Goal: Transaction & Acquisition: Purchase product/service

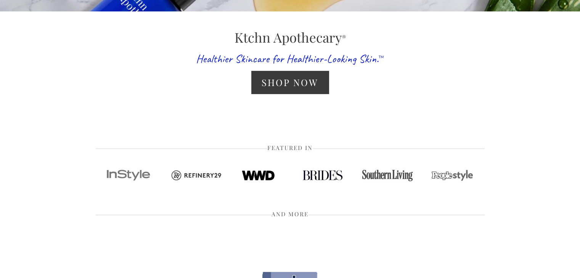
scroll to position [173, 0]
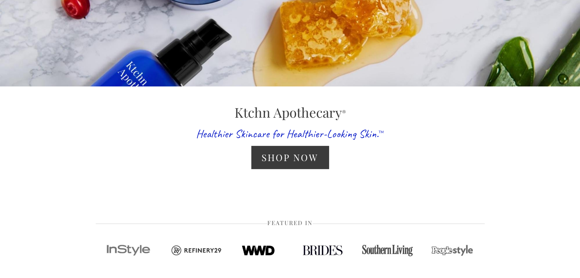
scroll to position [124, 0]
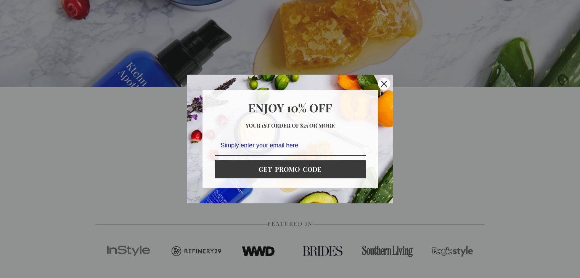
click at [389, 84] on div "Close" at bounding box center [384, 84] width 12 height 12
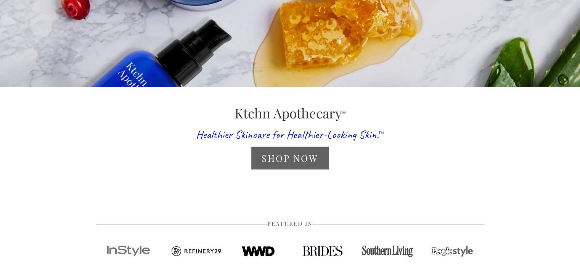
click at [282, 159] on link "Shop Now" at bounding box center [289, 158] width 77 height 22
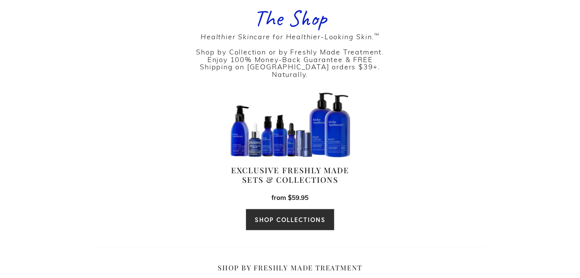
scroll to position [212, 0]
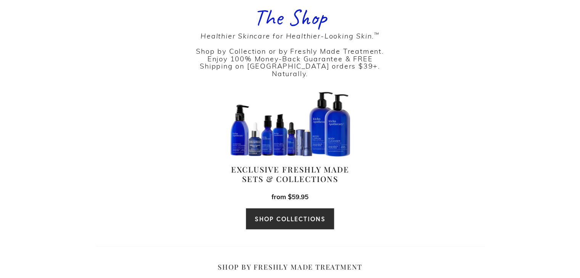
click at [319, 208] on link "SHOP COLLECTIONS" at bounding box center [289, 219] width 88 height 22
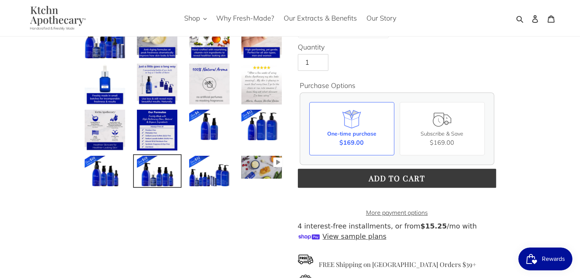
scroll to position [197, 0]
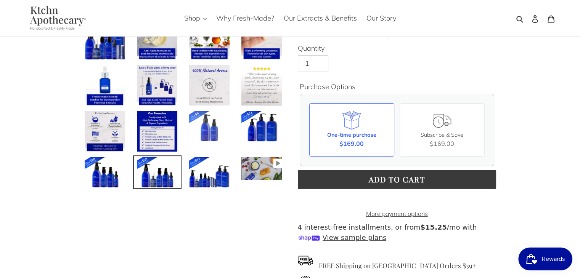
click at [200, 125] on img at bounding box center [209, 126] width 42 height 32
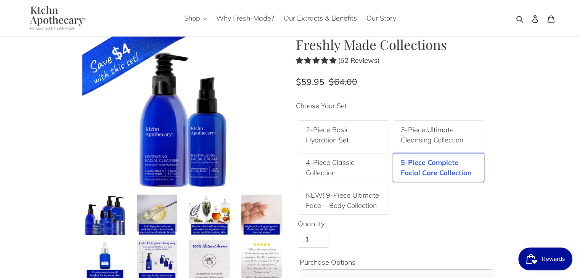
scroll to position [20, 0]
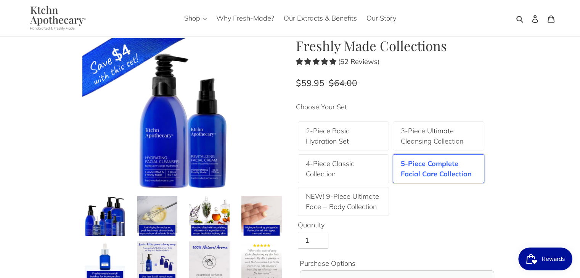
click at [433, 173] on label "5-Piece Complete Facial Care Collection" at bounding box center [438, 169] width 75 height 21
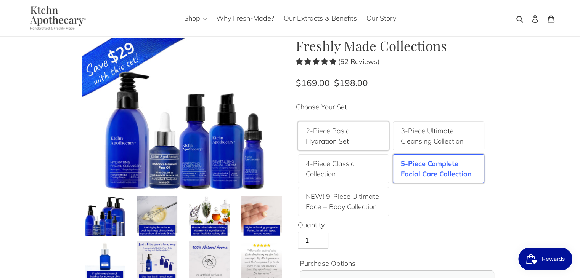
click at [343, 141] on label "2-Piece Basic Hydration Set" at bounding box center [343, 136] width 75 height 21
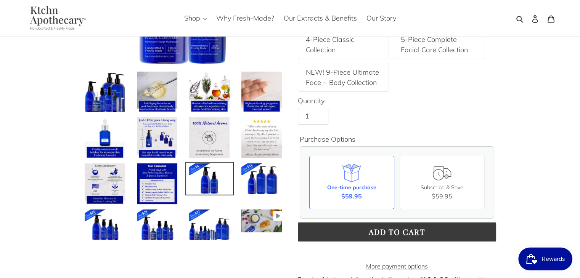
scroll to position [142, 0]
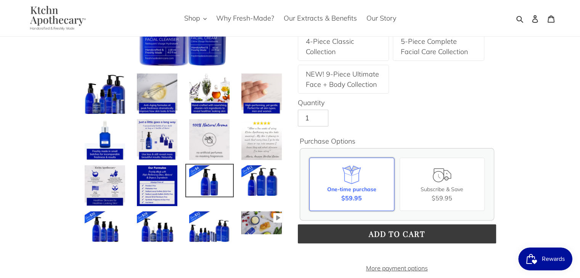
click at [341, 176] on icon at bounding box center [351, 174] width 21 height 21
click at [0, 0] on input "One-time purchase $59.95" at bounding box center [0, 0] width 0 height 0
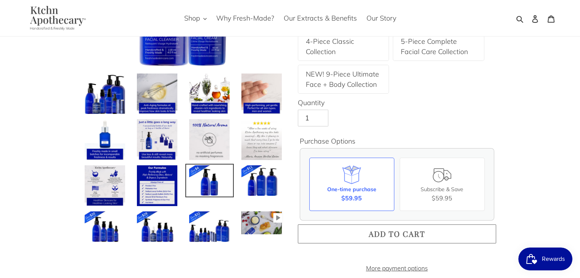
click at [375, 231] on span "Add to cart" at bounding box center [397, 234] width 56 height 10
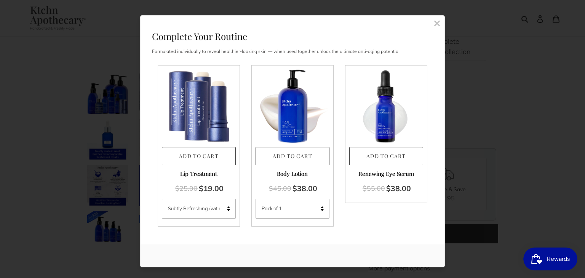
click at [436, 22] on rect at bounding box center [437, 23] width 7 height 7
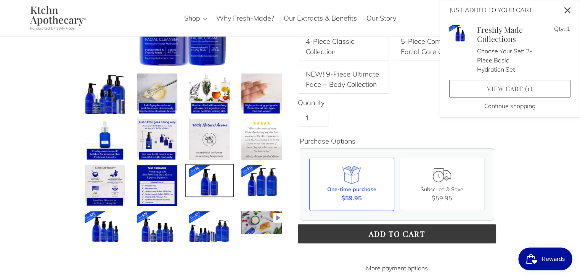
click at [488, 87] on link "View cart ( 1 )" at bounding box center [509, 89] width 121 height 18
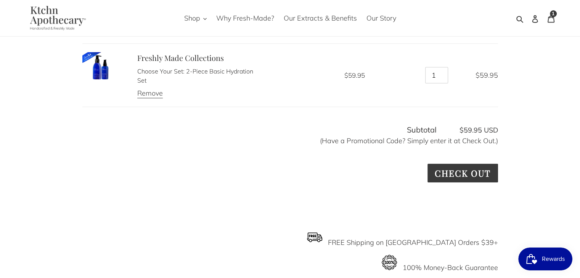
scroll to position [106, 0]
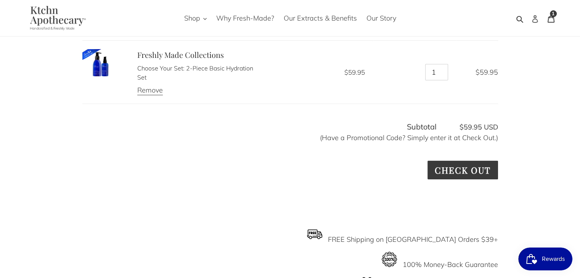
click at [532, 22] on icon at bounding box center [535, 19] width 8 height 8
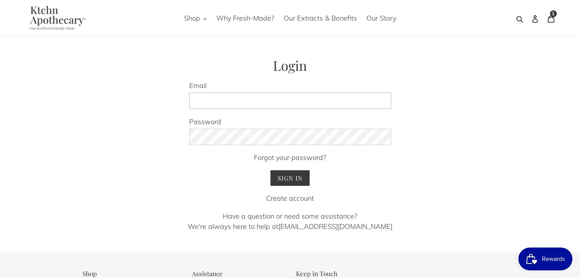
click at [302, 102] on input "Email" at bounding box center [290, 101] width 202 height 17
click at [304, 93] on input "Email" at bounding box center [290, 101] width 202 height 17
type input "[EMAIL_ADDRESS][DOMAIN_NAME]"
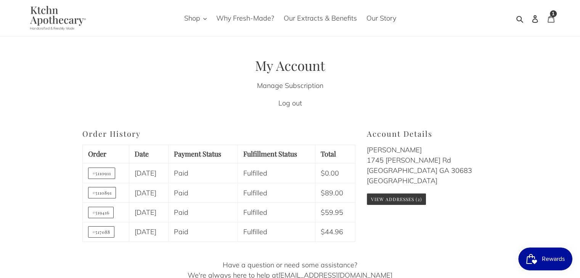
click at [550, 14] on div "1 item" at bounding box center [553, 13] width 7 height 7
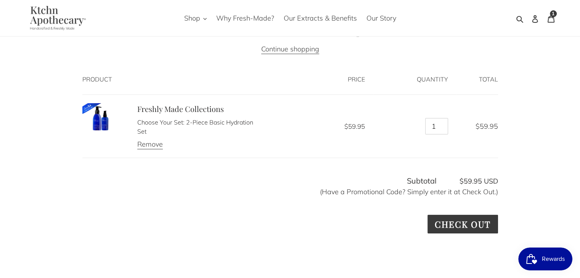
scroll to position [53, 0]
click at [455, 226] on input "Check out" at bounding box center [462, 223] width 70 height 19
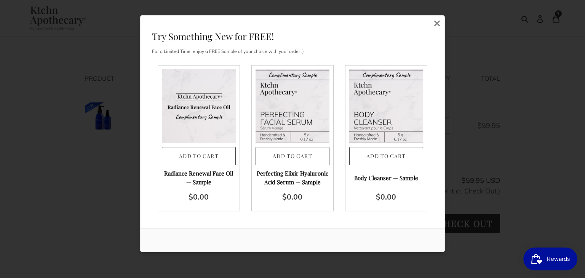
click at [301, 167] on article "Customize and Add to Cart Add to Cart Perfecting Elixir Hyaluronic Acid Serum —…" at bounding box center [293, 138] width 82 height 147
click at [301, 157] on button "Add to Cart" at bounding box center [293, 156] width 74 height 19
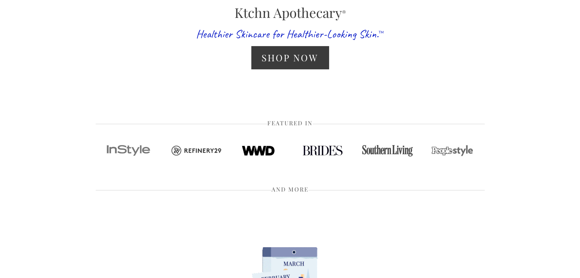
scroll to position [227, 0]
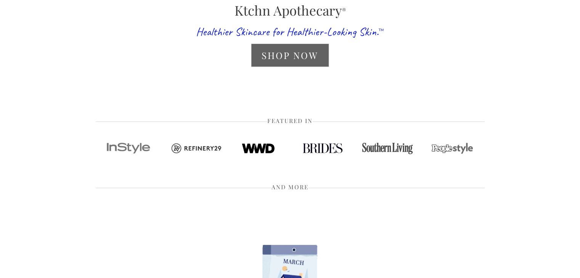
click at [296, 55] on link "Shop Now" at bounding box center [289, 55] width 77 height 22
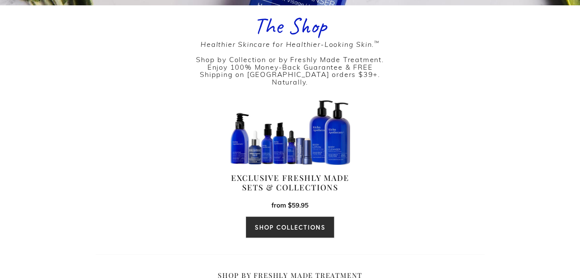
scroll to position [207, 0]
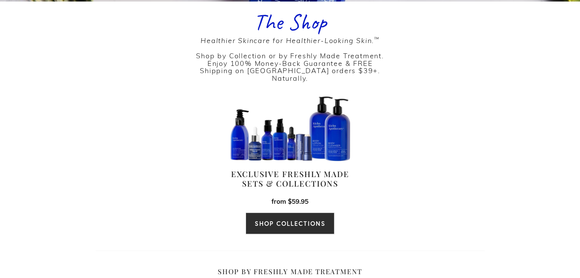
click at [293, 218] on link "SHOP COLLECTIONS" at bounding box center [289, 224] width 88 height 22
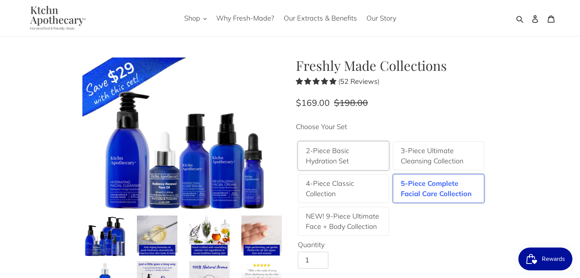
click at [360, 163] on label "2-Piece Basic Hydration Set" at bounding box center [343, 156] width 75 height 21
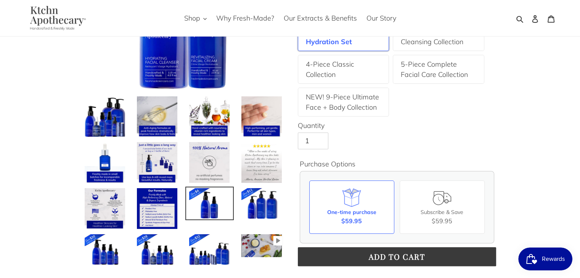
scroll to position [127, 0]
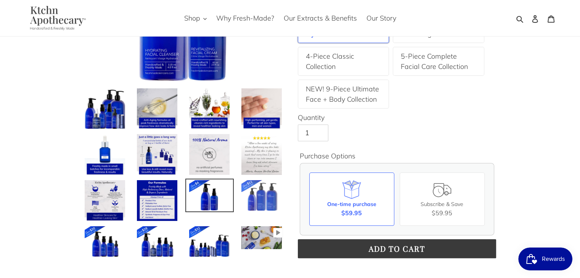
click at [271, 204] on img at bounding box center [262, 196] width 42 height 32
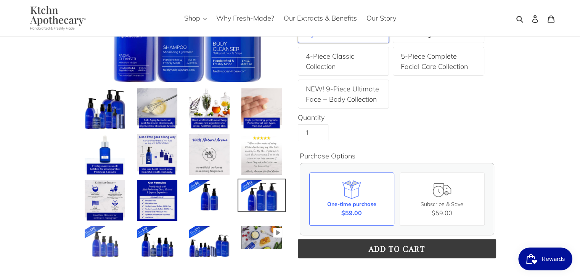
click at [107, 248] on img at bounding box center [105, 242] width 42 height 32
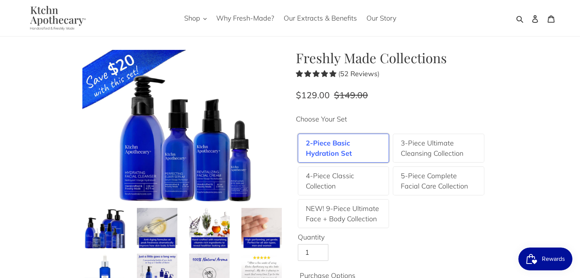
scroll to position [8, 0]
click at [343, 188] on label "4-Piece Classic Collection" at bounding box center [343, 180] width 75 height 21
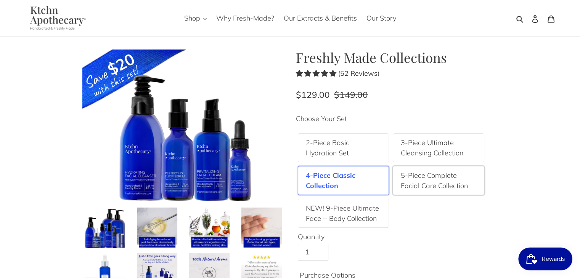
click at [449, 190] on label "5-Piece Complete Facial Care Collection" at bounding box center [438, 180] width 75 height 21
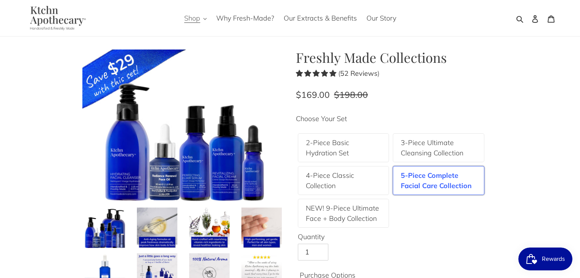
click at [200, 21] on span "Shop" at bounding box center [192, 18] width 16 height 9
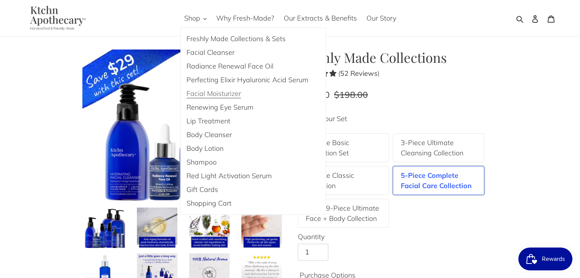
click at [234, 98] on link "Facial Moisturizer" at bounding box center [247, 94] width 133 height 14
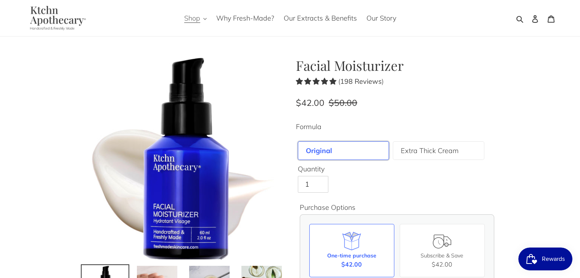
click at [206, 20] on icon "button" at bounding box center [204, 18] width 3 height 3
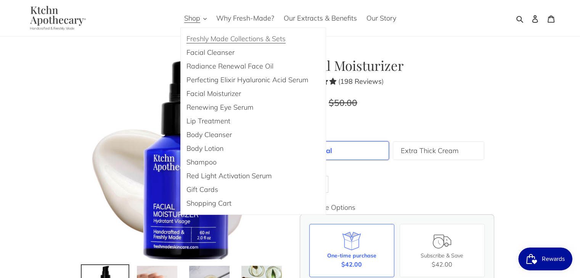
click at [252, 40] on span "Freshly Made Collections & Sets" at bounding box center [235, 38] width 99 height 9
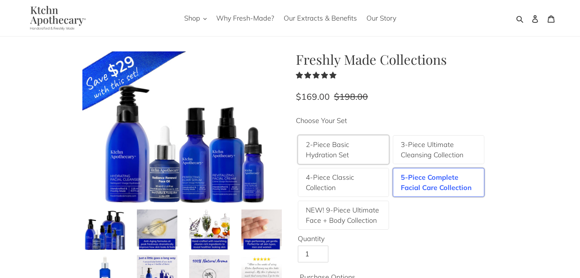
click at [362, 157] on label "2-Piece Basic Hydration Set" at bounding box center [343, 150] width 75 height 21
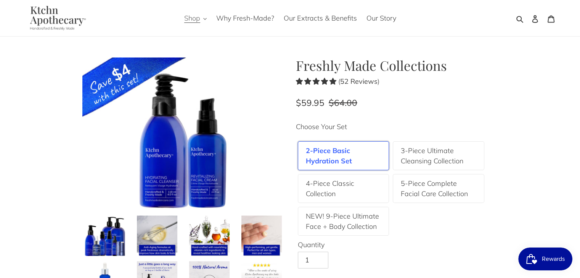
click at [198, 21] on span "Shop" at bounding box center [192, 18] width 16 height 9
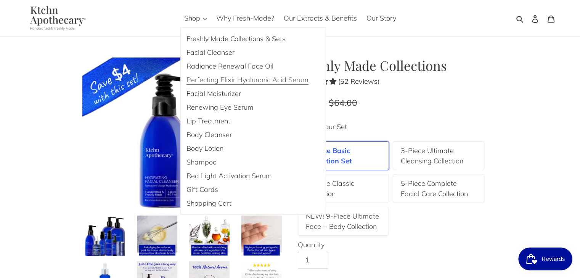
click at [295, 85] on link "Perfecting Elixir Hyaluronic Acid Serum" at bounding box center [247, 80] width 133 height 14
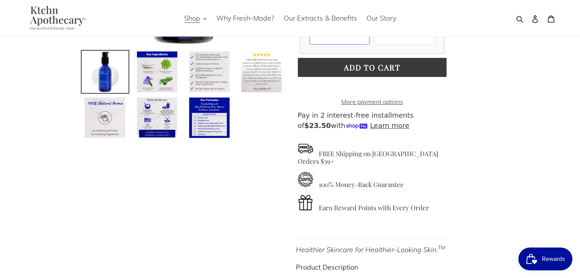
scroll to position [215, 0]
